Goal: Find specific page/section: Find specific page/section

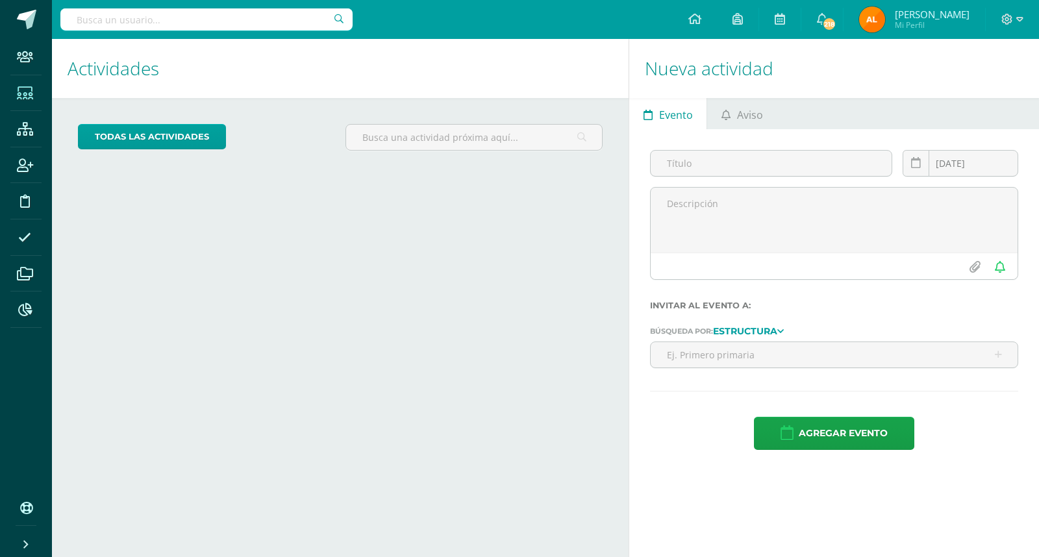
click at [25, 90] on icon at bounding box center [25, 93] width 16 height 13
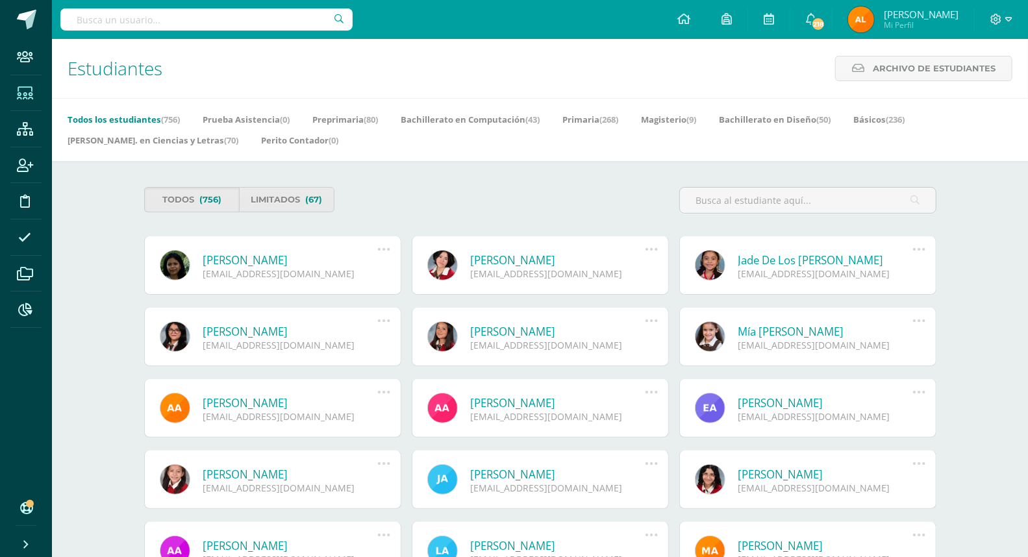
click at [210, 20] on input "text" at bounding box center [206, 19] width 292 height 22
type input "v"
type input "g"
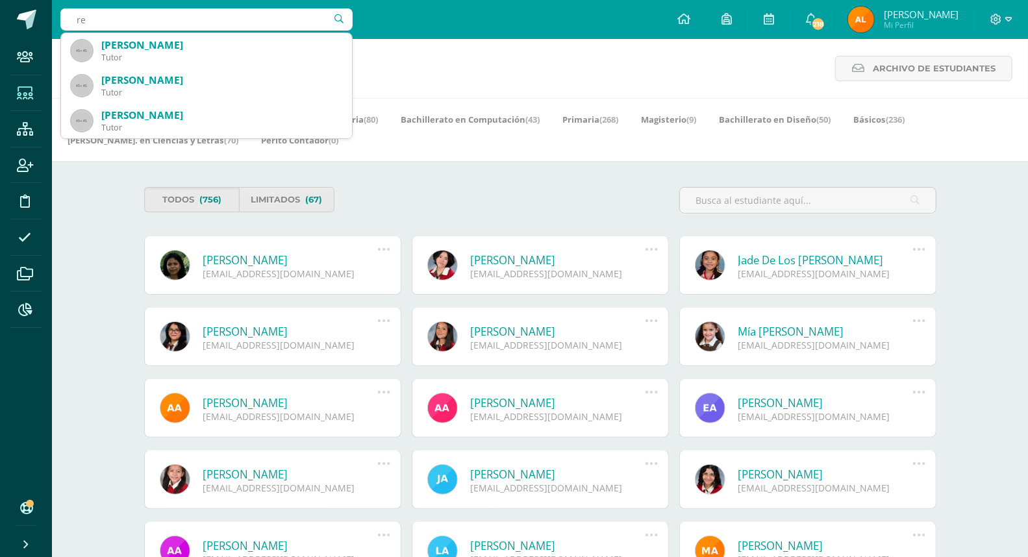
type input "r"
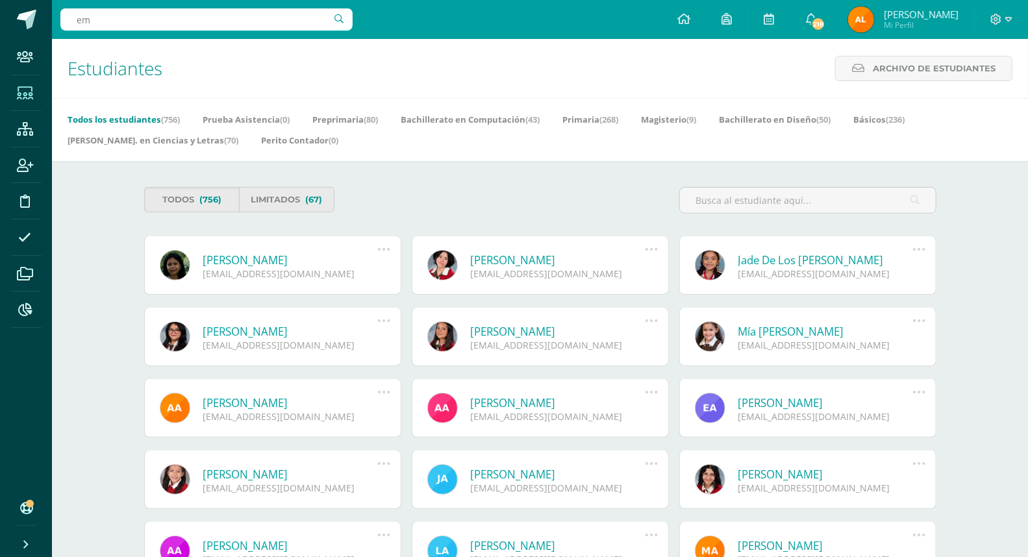
type input "e"
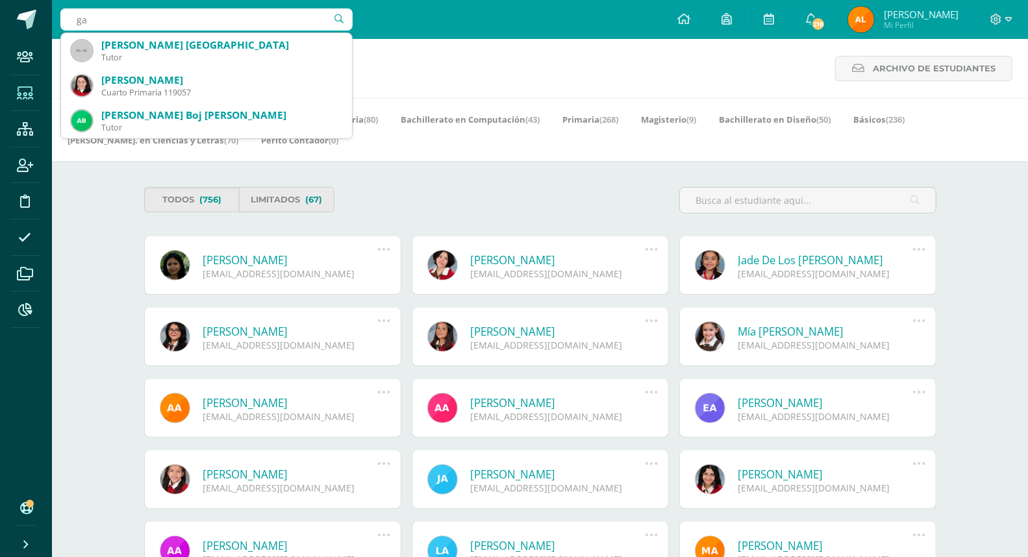
type input "g"
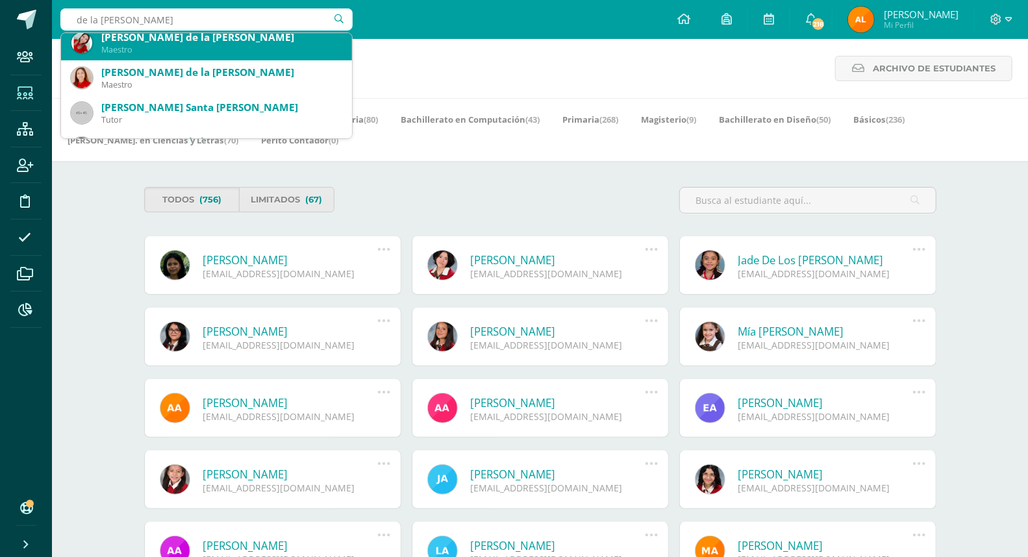
scroll to position [360, 0]
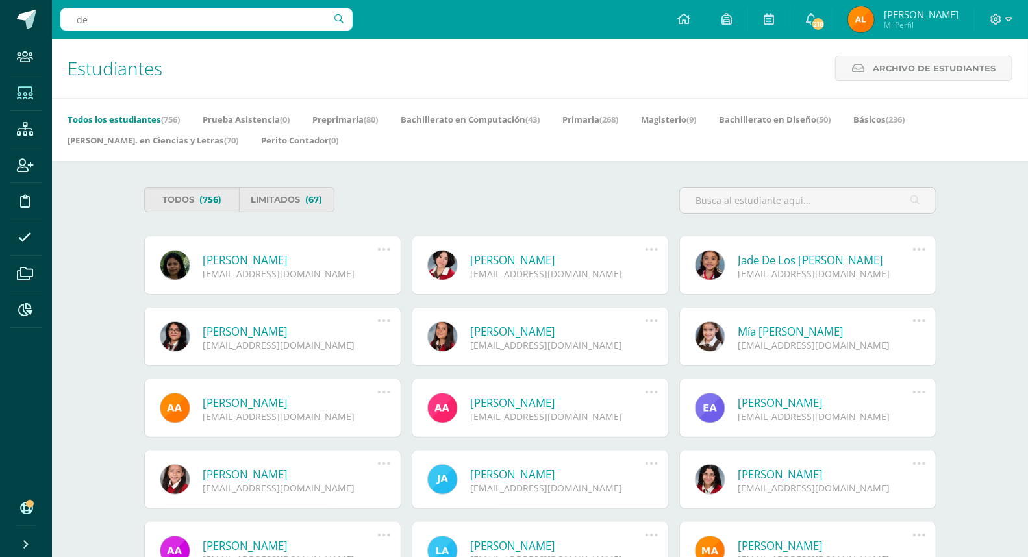
type input "d"
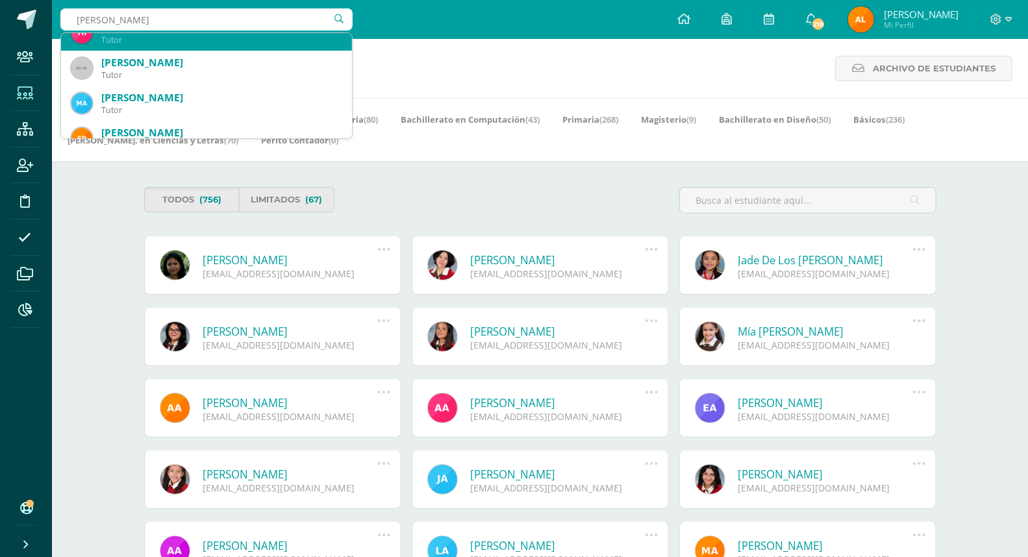
scroll to position [72, 0]
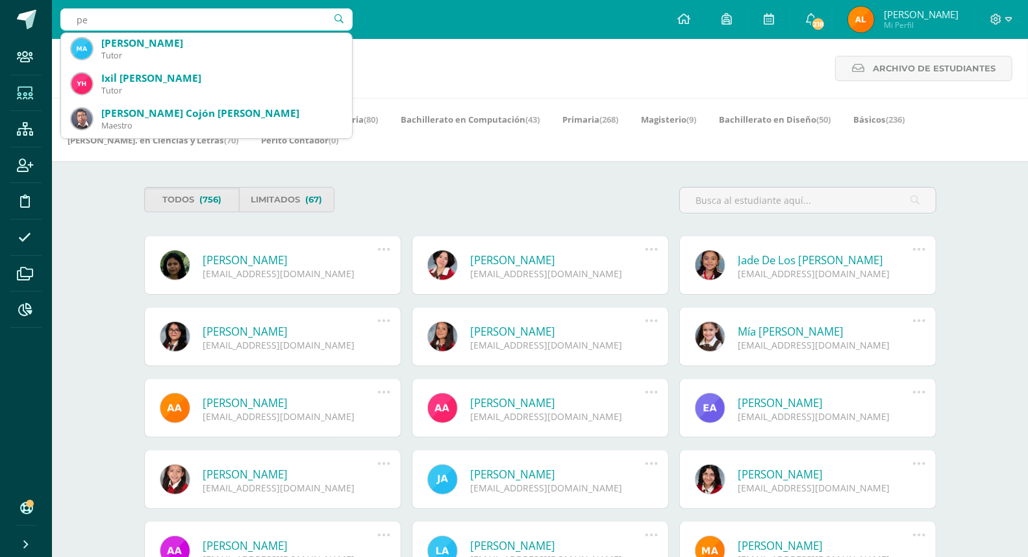
type input "p"
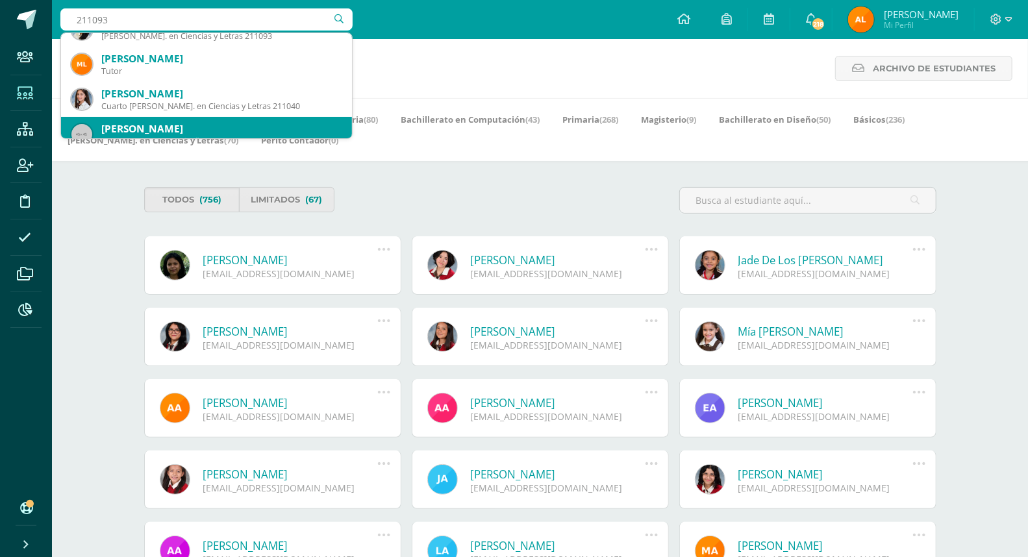
scroll to position [0, 0]
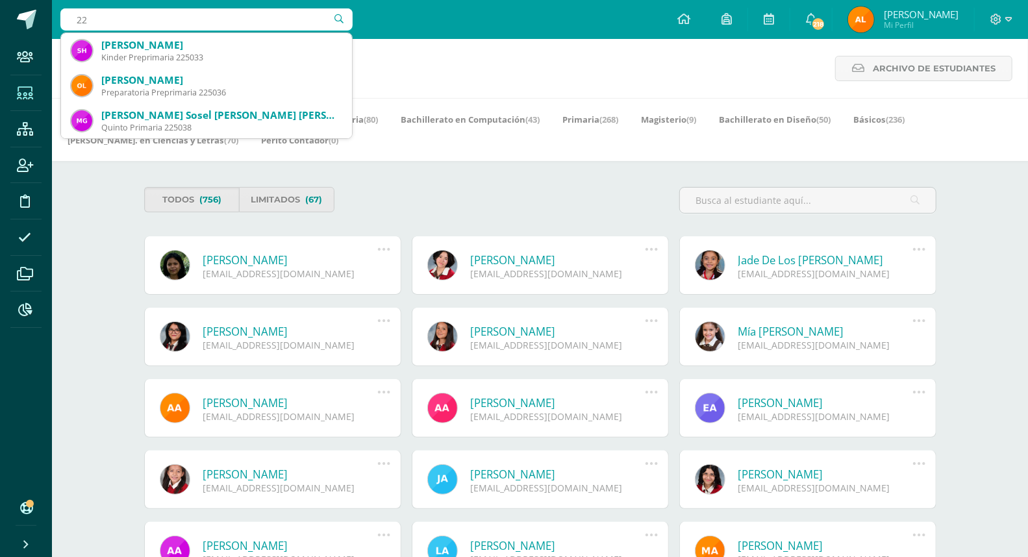
type input "2"
type input "1"
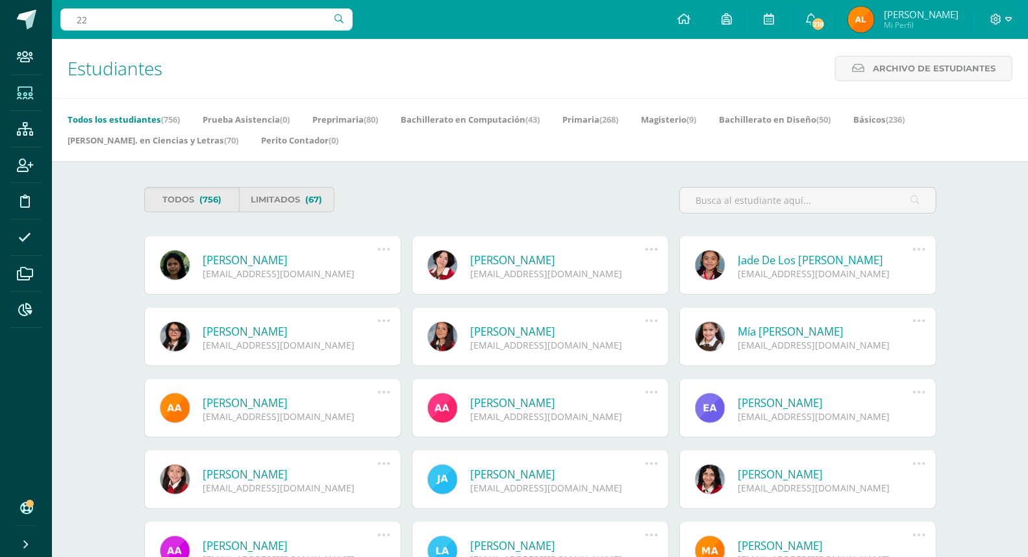
type input "2"
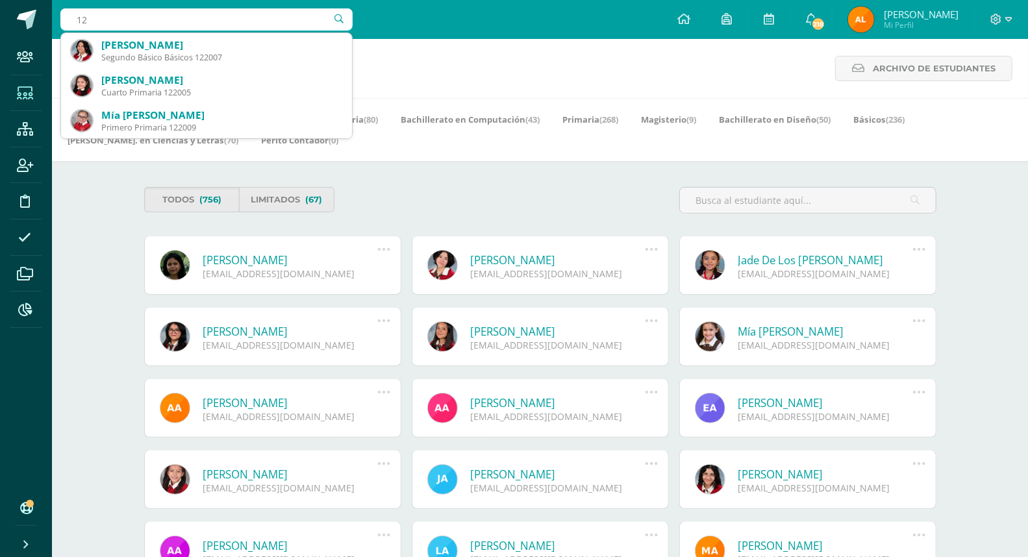
type input "1"
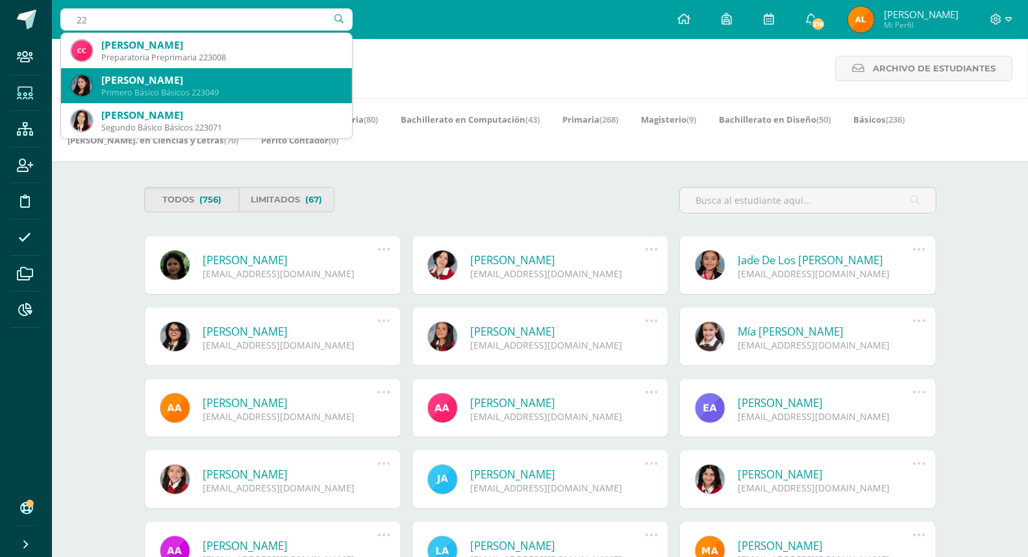
type input "2"
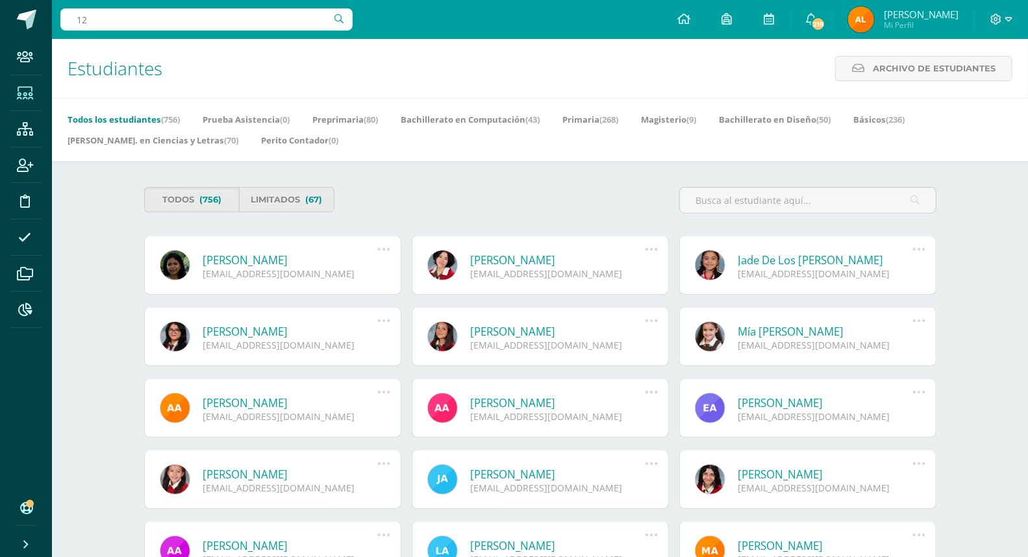
type input "1"
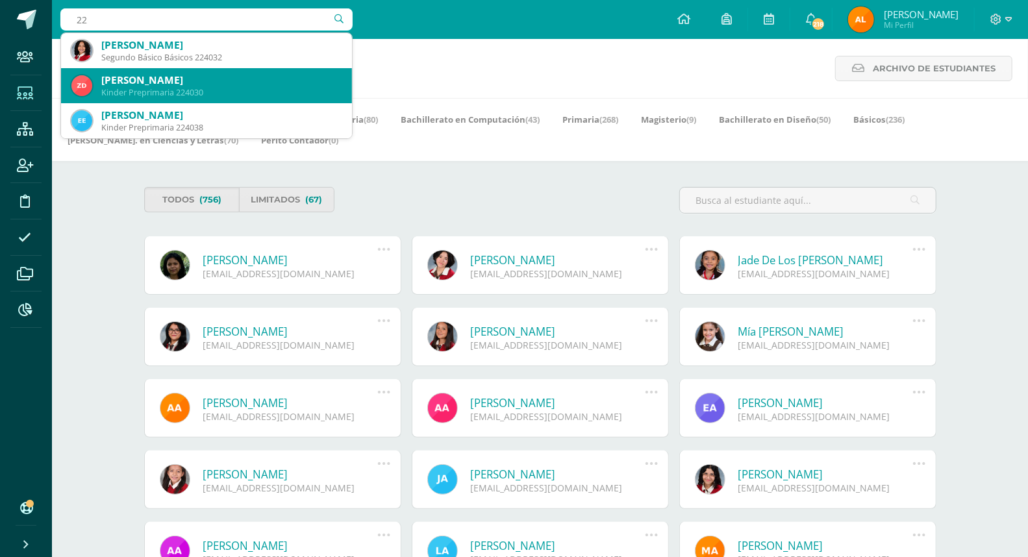
type input "2"
type input "1"
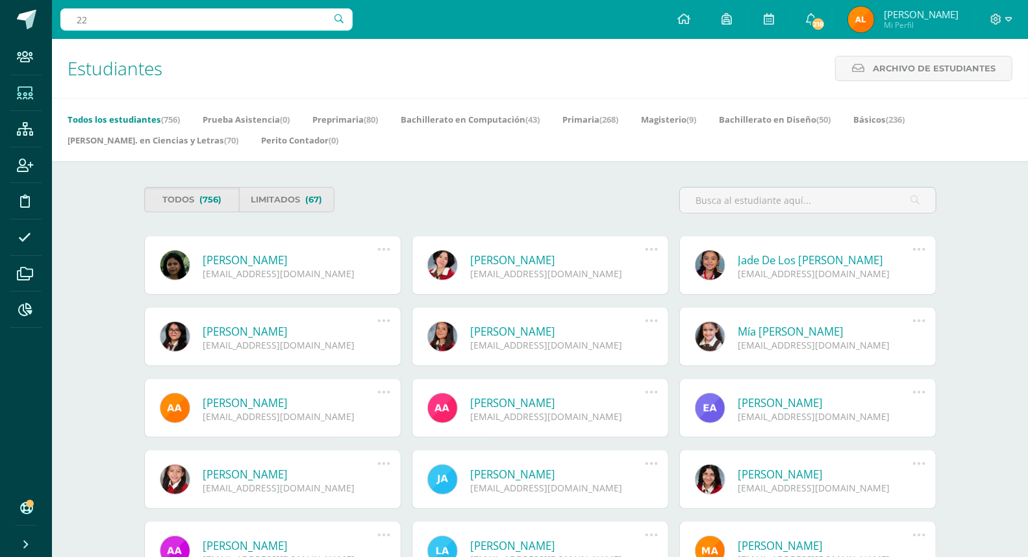
type input "2"
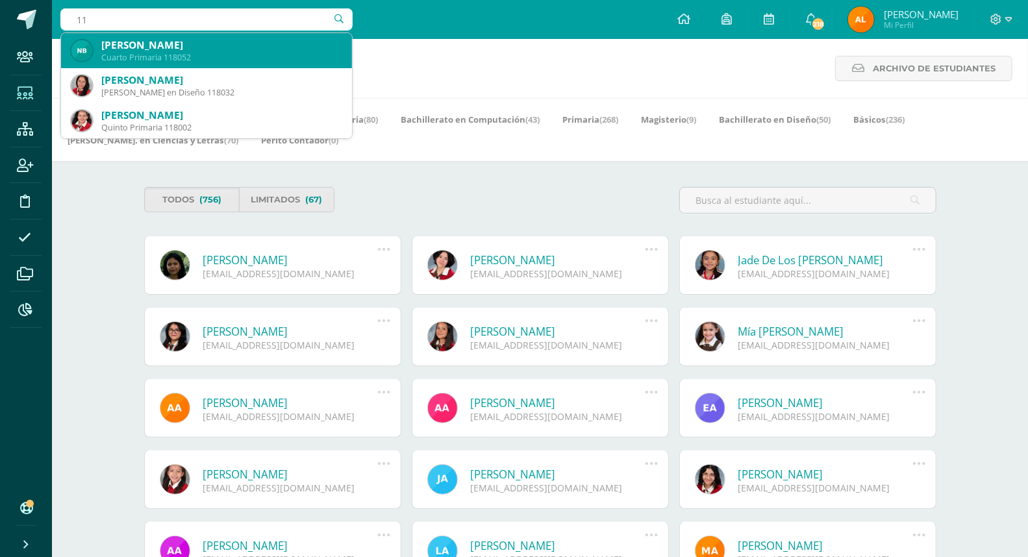
type input "1"
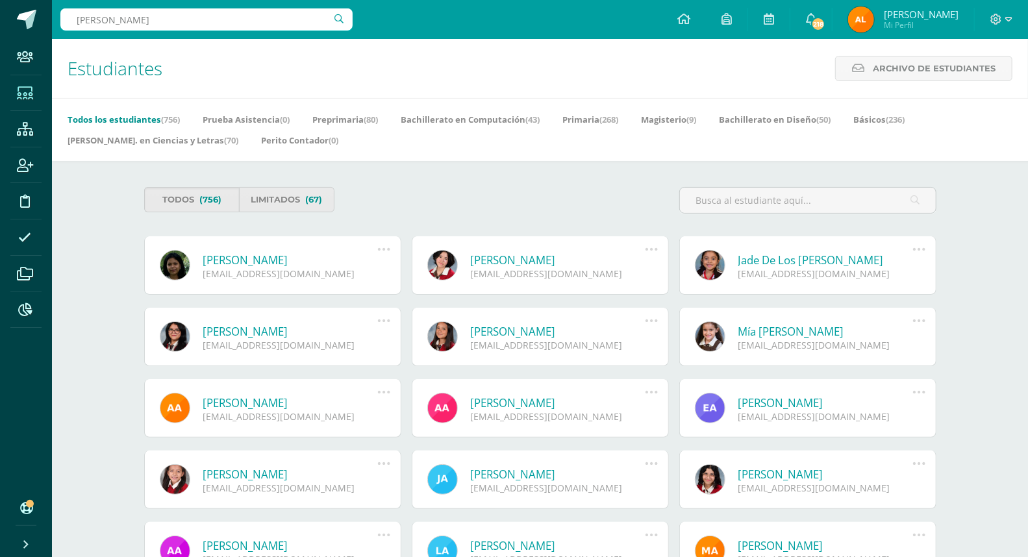
type input "[PERSON_NAME]"
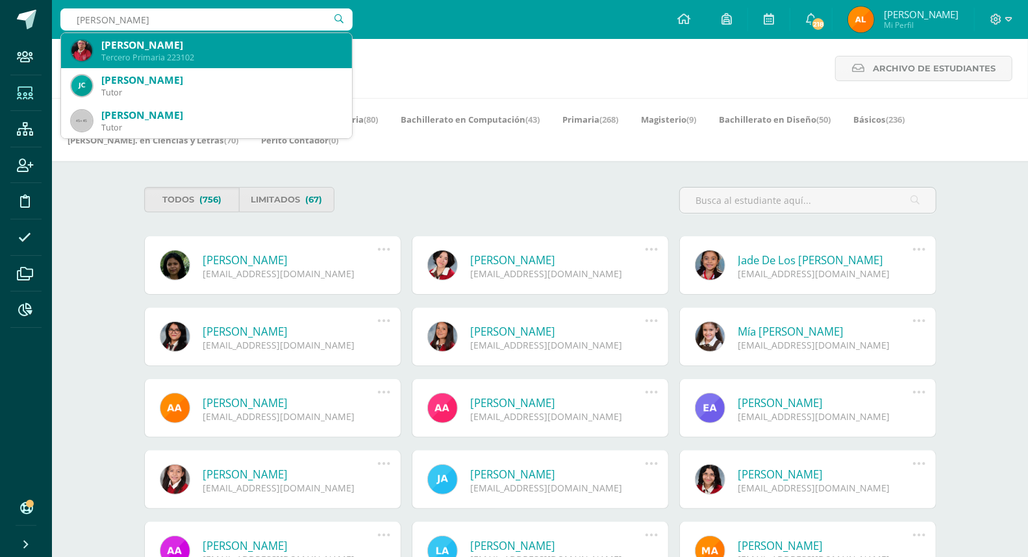
click at [205, 54] on div "Tercero Primaria 223102" at bounding box center [221, 57] width 240 height 11
